Goal: Task Accomplishment & Management: Manage account settings

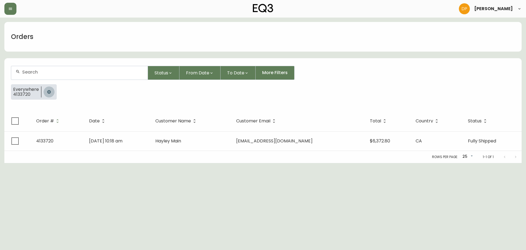
click at [50, 94] on button "button" at bounding box center [49, 91] width 11 height 11
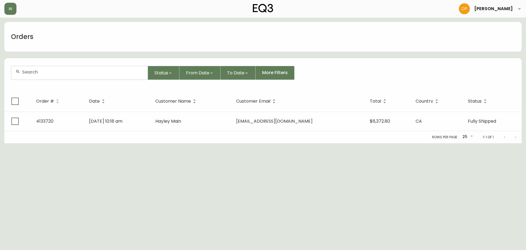
click at [43, 70] on input "text" at bounding box center [82, 71] width 121 height 5
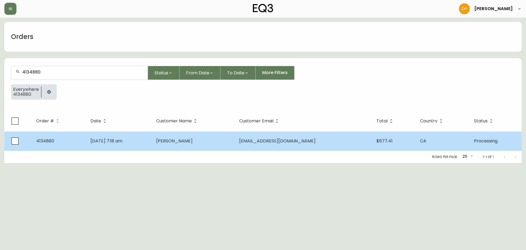
type input "4134880"
click at [152, 143] on td "[DATE] 7:18 am" at bounding box center [119, 140] width 66 height 19
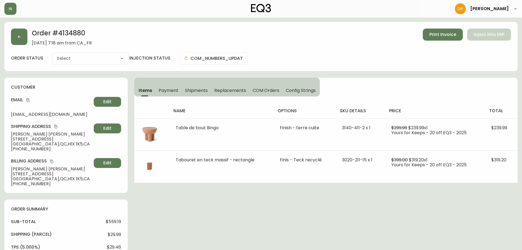
type input "Processing"
select select "PROCESSING"
drag, startPoint x: 53, startPoint y: 32, endPoint x: 94, endPoint y: 33, distance: 40.9
click at [92, 33] on h2 "Order # 4134880" at bounding box center [62, 35] width 60 height 12
copy h2 "# 4134880"
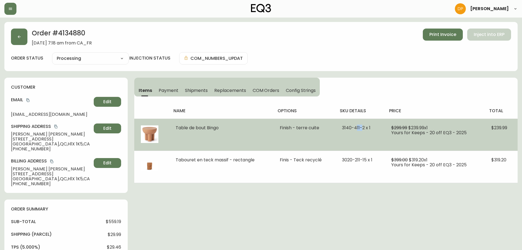
drag, startPoint x: 362, startPoint y: 127, endPoint x: 356, endPoint y: 129, distance: 6.3
click at [356, 129] on span "3140-411-2 x 1" at bounding box center [356, 127] width 29 height 6
drag, startPoint x: 363, startPoint y: 129, endPoint x: 338, endPoint y: 128, distance: 25.2
click at [338, 128] on td "3140-411-2 x 1" at bounding box center [360, 134] width 49 height 32
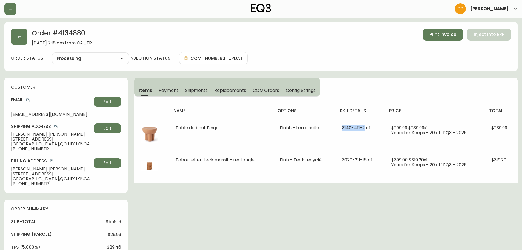
copy span "[PHONE_NUMBER]"
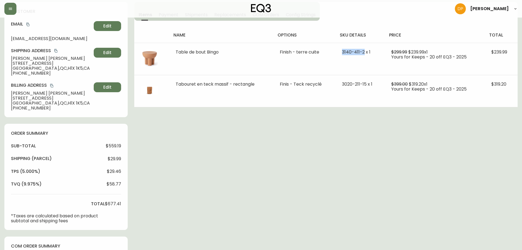
scroll to position [82, 0]
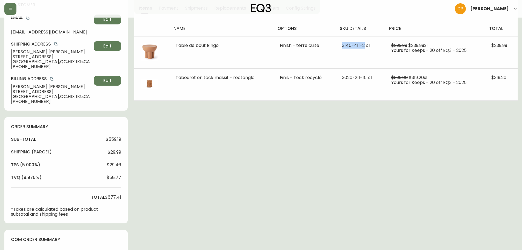
drag, startPoint x: 45, startPoint y: 23, endPoint x: 38, endPoint y: 23, distance: 6.3
click at [45, 23] on div "Email [EMAIL_ADDRESS][DOMAIN_NAME] Edit" at bounding box center [66, 25] width 110 height 20
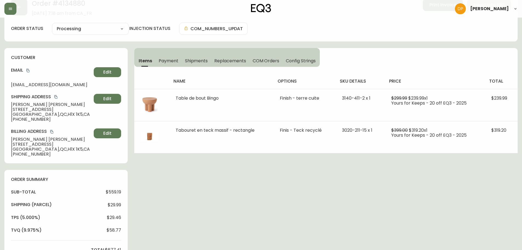
scroll to position [0, 0]
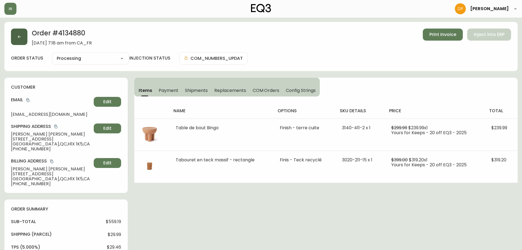
click at [13, 39] on button "button" at bounding box center [19, 37] width 16 height 16
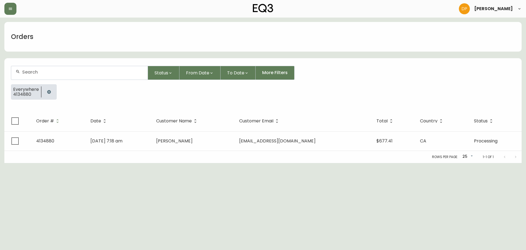
click at [46, 92] on button "button" at bounding box center [49, 91] width 11 height 11
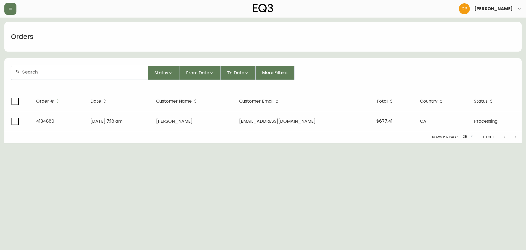
click at [44, 75] on div at bounding box center [79, 72] width 137 height 13
paste input "4133231"
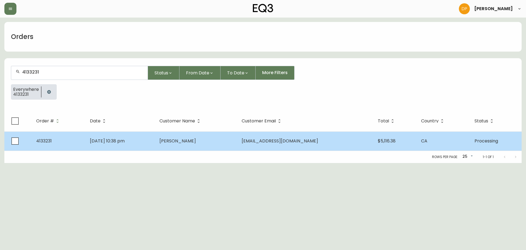
type input "4133231"
click at [130, 137] on td "[DATE] 10:38 pm" at bounding box center [121, 140] width 70 height 19
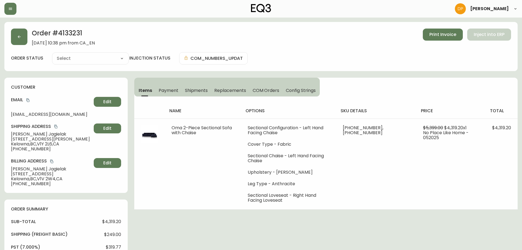
type input "Processing"
select select "PROCESSING"
click at [257, 249] on div "Order # 4133231 [DATE] 10:38 pm from CA_EN Print Invoice Inject into ERP order …" at bounding box center [260, 238] width 513 height 433
click at [192, 249] on div "Order # 4133231 [DATE] 10:38 pm from CA_EN Print Invoice Inject into ERP order …" at bounding box center [260, 238] width 513 height 433
click at [18, 29] on button "button" at bounding box center [19, 37] width 16 height 16
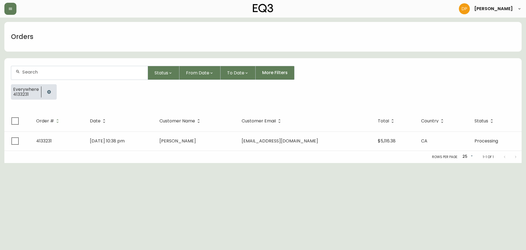
click at [49, 91] on icon "button" at bounding box center [49, 92] width 4 height 4
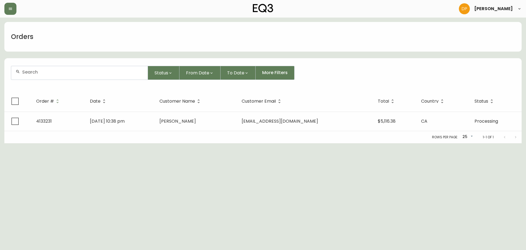
click at [39, 69] on div at bounding box center [79, 72] width 137 height 13
paste input "4133809"
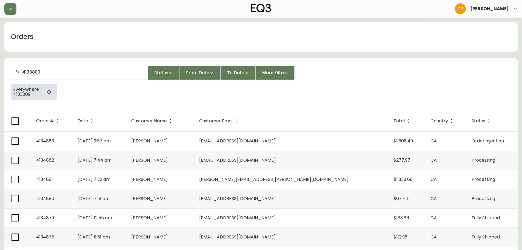
type input "4133809"
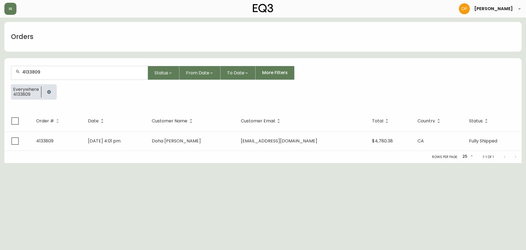
click at [66, 163] on html "[PERSON_NAME] Orders 4133809 Status From Date To Date More Filters Everywhere 4…" at bounding box center [263, 81] width 526 height 163
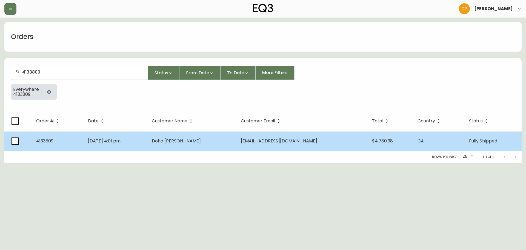
click at [58, 138] on td "4133809" at bounding box center [58, 140] width 52 height 19
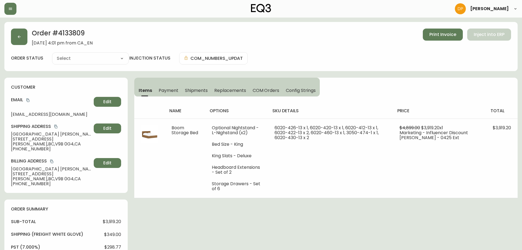
type input "Fully Shipped"
select select "FULLY_SHIPPED"
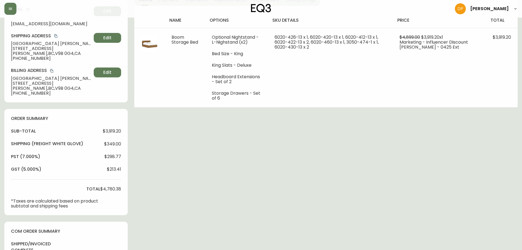
scroll to position [82, 0]
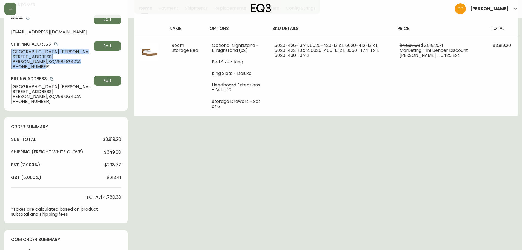
drag, startPoint x: 12, startPoint y: 50, endPoint x: 74, endPoint y: 66, distance: 63.6
click at [74, 66] on div "Shipping Address [GEOGRAPHIC_DATA] [STREET_ADDRESS][PERSON_NAME] [PHONE_NUMBER]…" at bounding box center [66, 55] width 110 height 28
copy div "Doha [PERSON_NAME] [STREET_ADDRESS][PERSON_NAME] [PHONE_NUMBER]"
